Goal: Find specific page/section: Find specific page/section

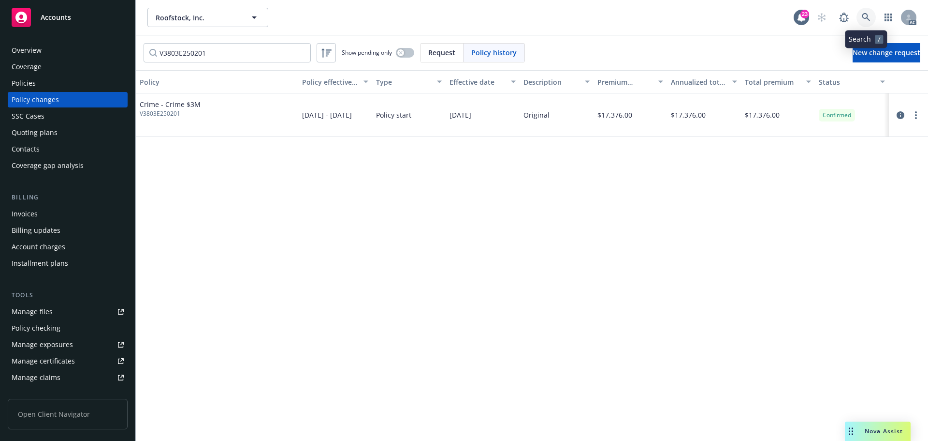
click at [867, 16] on icon at bounding box center [866, 17] width 9 height 9
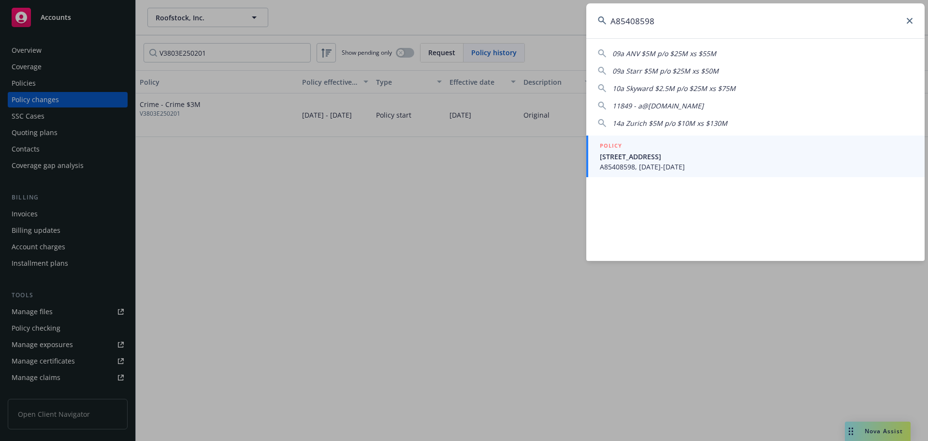
type input "A85408598"
click at [709, 157] on span "[STREET_ADDRESS]" at bounding box center [756, 156] width 313 height 10
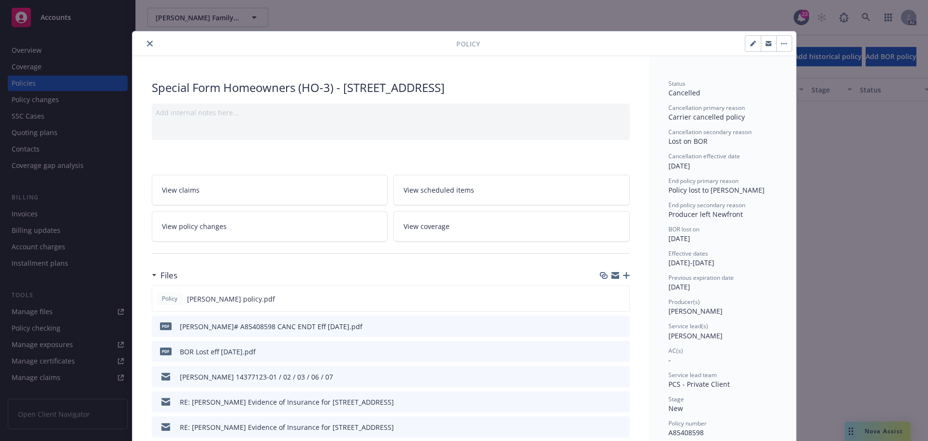
click at [147, 41] on icon "close" at bounding box center [150, 44] width 6 height 6
